Goal: Use online tool/utility: Utilize a website feature to perform a specific function

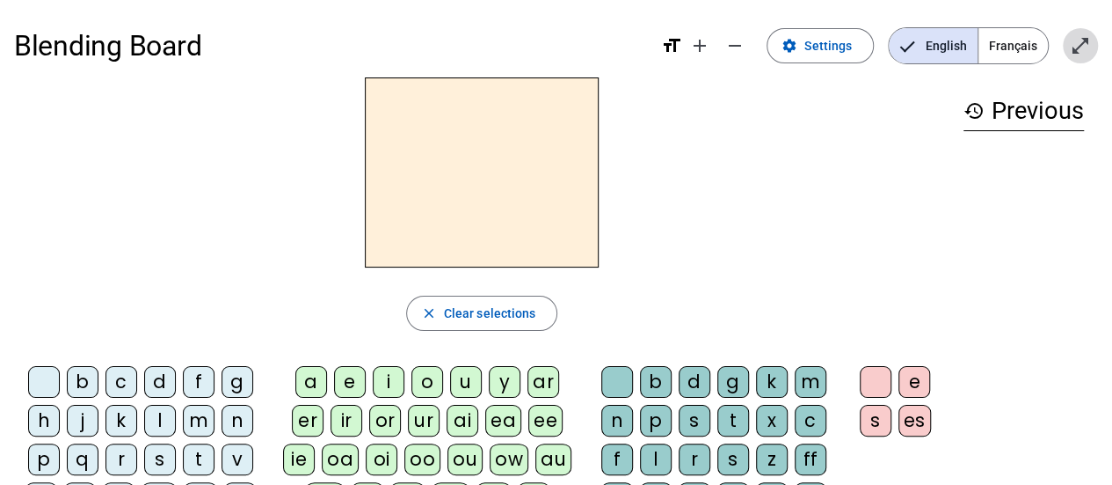
click at [1087, 52] on mat-icon "open_in_full" at bounding box center [1080, 45] width 21 height 21
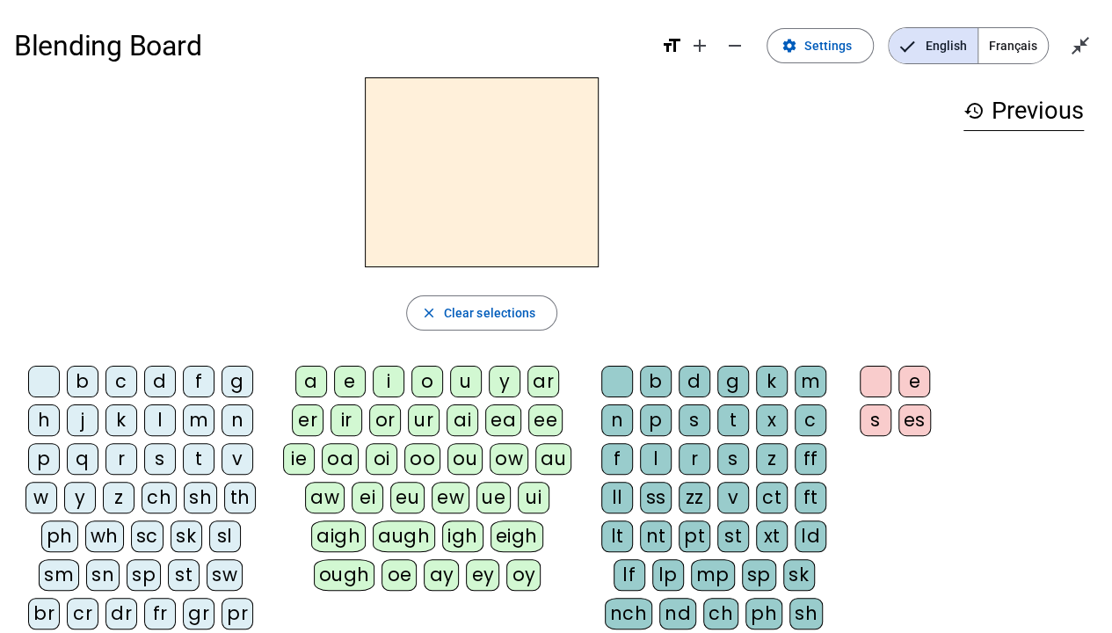
click at [156, 457] on div "s" at bounding box center [160, 459] width 32 height 32
click at [362, 380] on div "e" at bounding box center [350, 382] width 32 height 32
click at [109, 391] on div "c" at bounding box center [122, 382] width 32 height 32
click at [156, 426] on div "l" at bounding box center [160, 421] width 32 height 32
click at [156, 380] on div "d" at bounding box center [160, 382] width 32 height 32
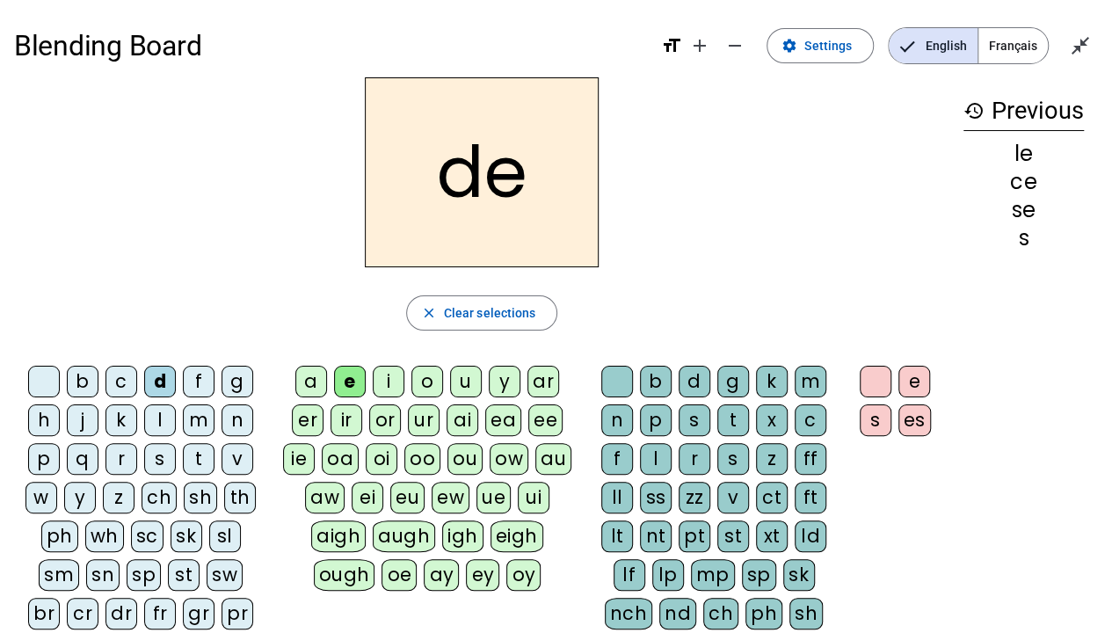
click at [466, 381] on div "u" at bounding box center [466, 382] width 32 height 32
click at [153, 424] on div "l" at bounding box center [160, 421] width 32 height 32
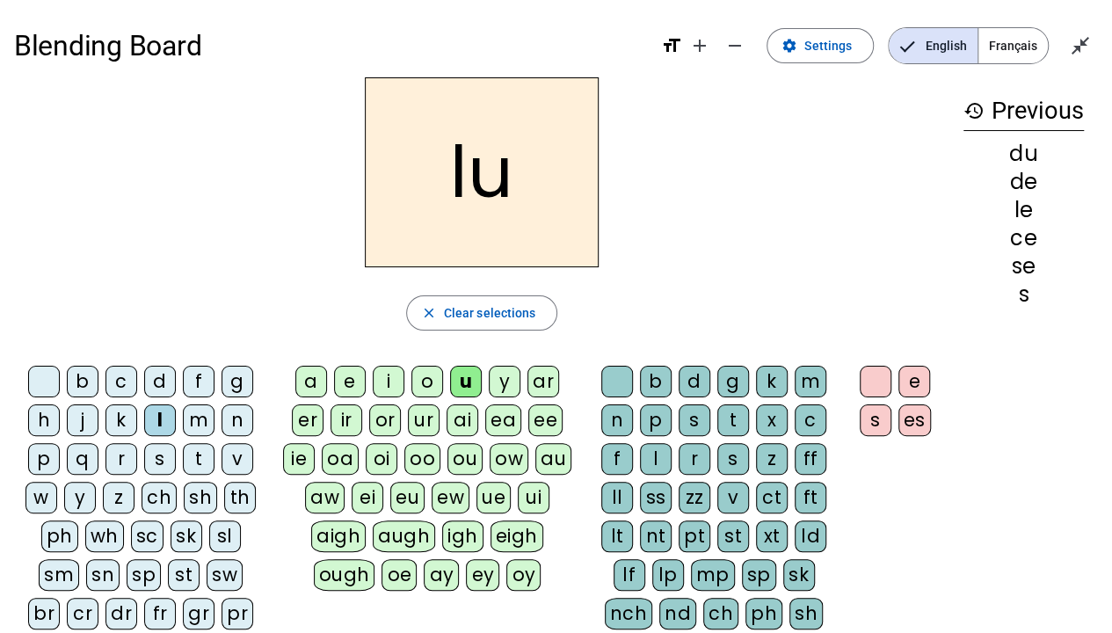
click at [241, 450] on div "v" at bounding box center [238, 459] width 32 height 32
click at [162, 457] on div "s" at bounding box center [160, 459] width 32 height 32
click at [807, 414] on div "c" at bounding box center [811, 421] width 32 height 32
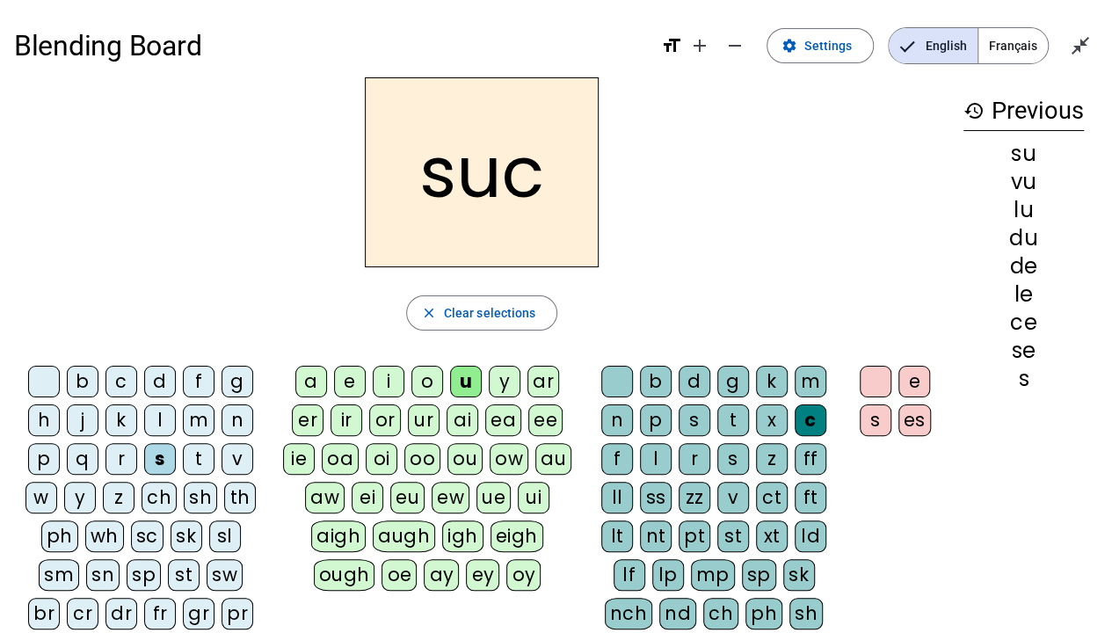
click at [347, 381] on div "e" at bounding box center [350, 382] width 32 height 32
click at [311, 383] on div "a" at bounding box center [311, 382] width 32 height 32
click at [161, 426] on div "l" at bounding box center [160, 421] width 32 height 32
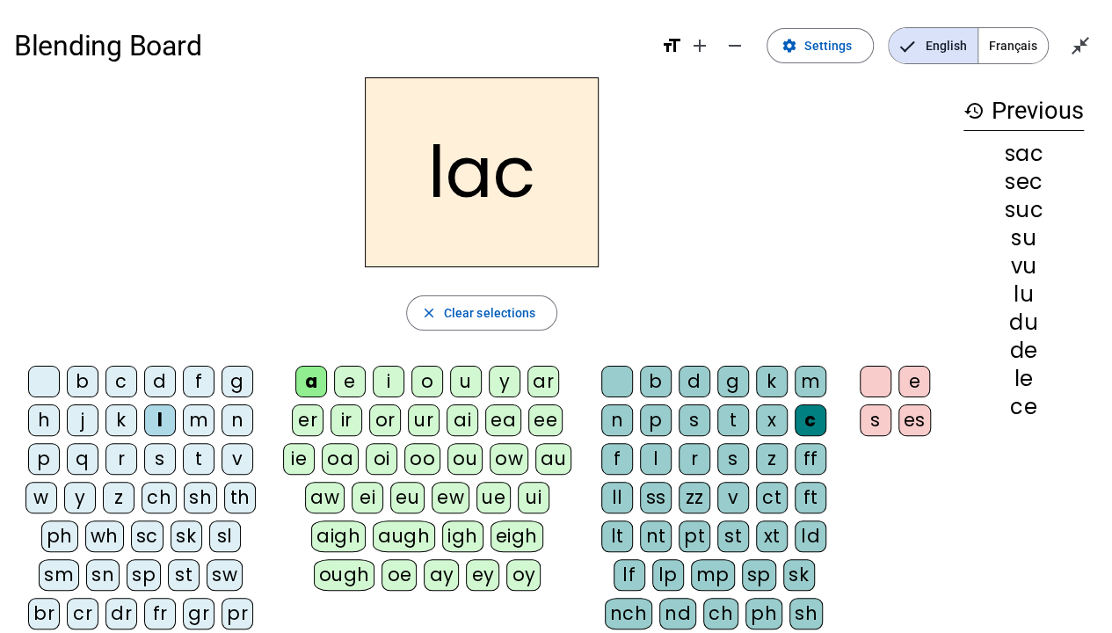
click at [91, 373] on div "b" at bounding box center [83, 382] width 32 height 32
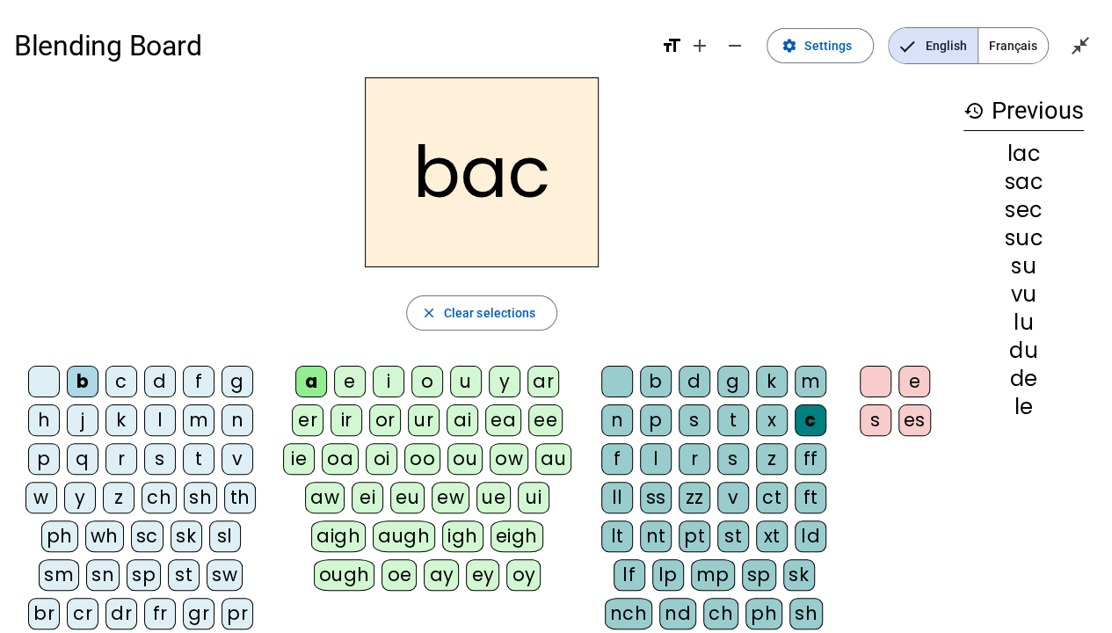
click at [208, 454] on div "t" at bounding box center [199, 459] width 32 height 32
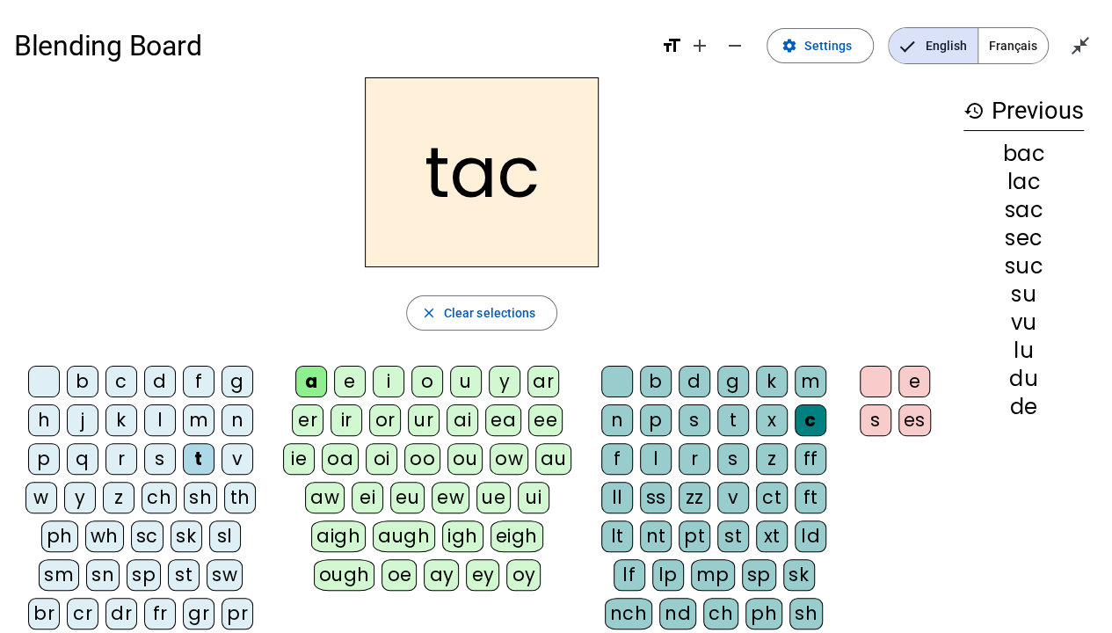
drag, startPoint x: 425, startPoint y: 376, endPoint x: 449, endPoint y: 394, distance: 30.3
click at [426, 376] on div "o" at bounding box center [428, 382] width 32 height 32
click at [119, 447] on div "r" at bounding box center [122, 459] width 32 height 32
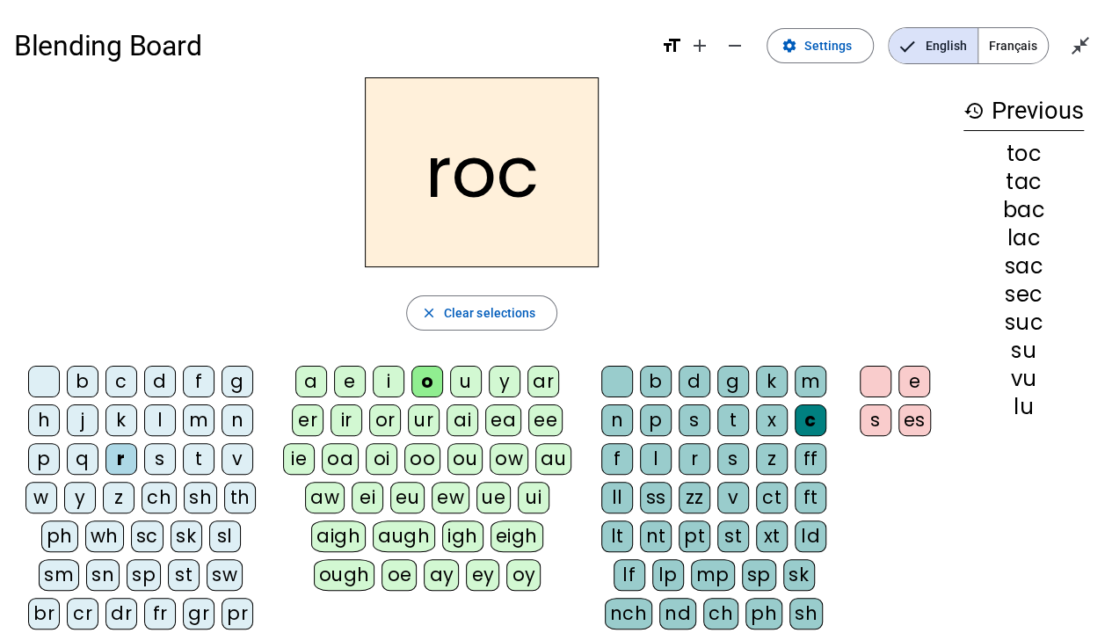
click at [165, 468] on div "s" at bounding box center [160, 459] width 32 height 32
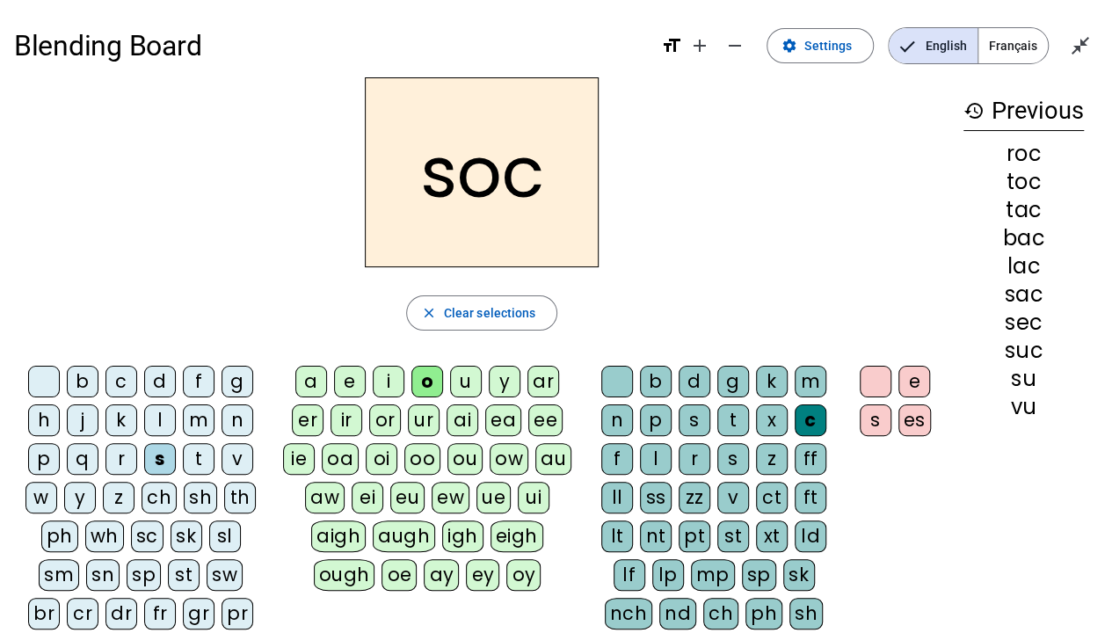
click at [659, 461] on div "l" at bounding box center [656, 459] width 32 height 32
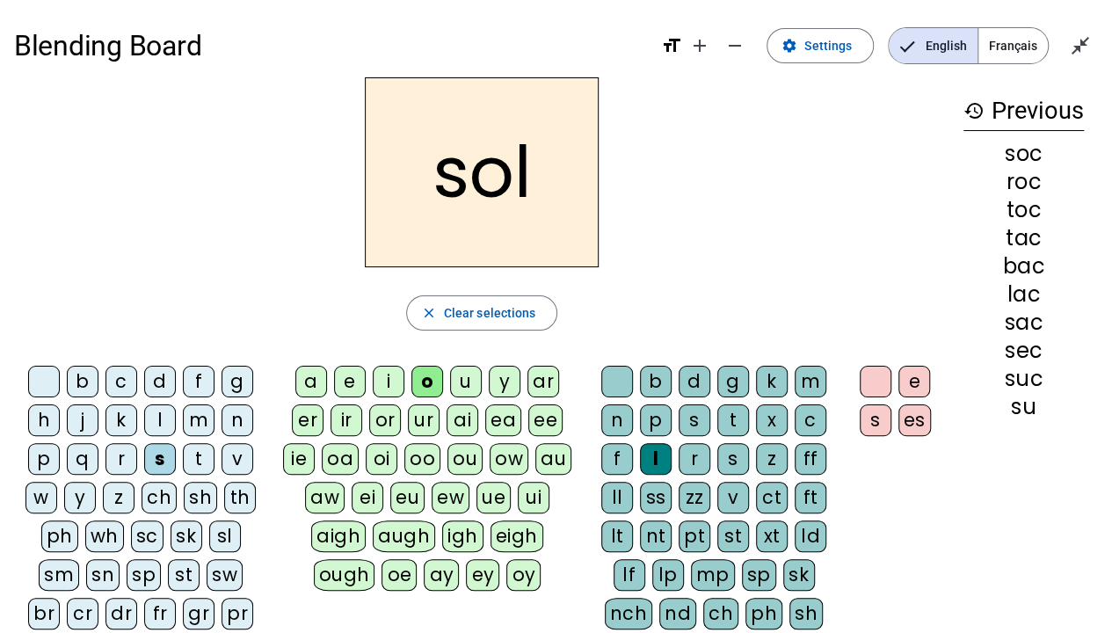
click at [86, 376] on div "b" at bounding box center [83, 382] width 32 height 32
